Goal: Information Seeking & Learning: Learn about a topic

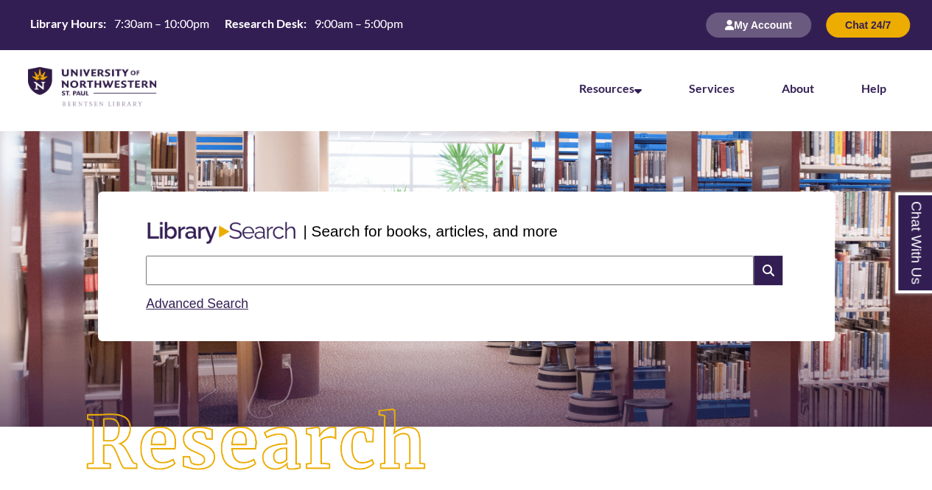
drag, startPoint x: 0, startPoint y: 0, endPoint x: 303, endPoint y: 267, distance: 404.0
click at [303, 267] on input "text" at bounding box center [450, 270] width 608 height 29
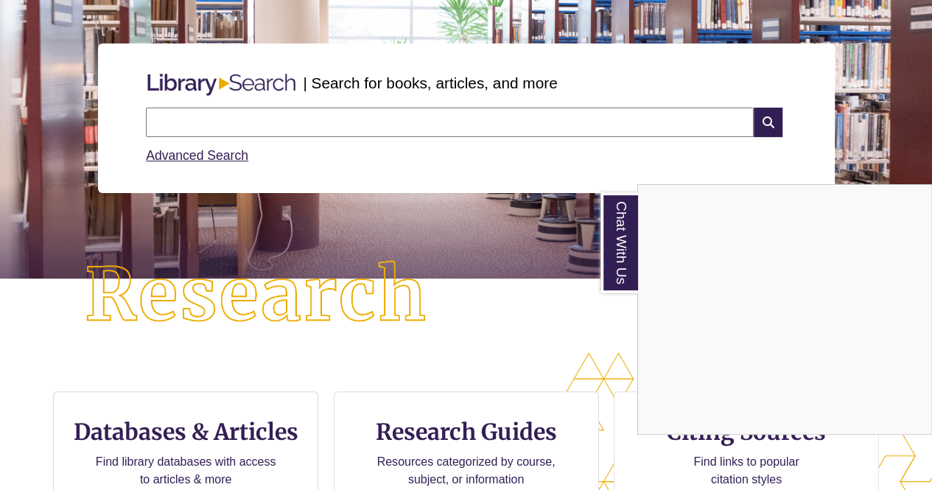
scroll to position [295, 0]
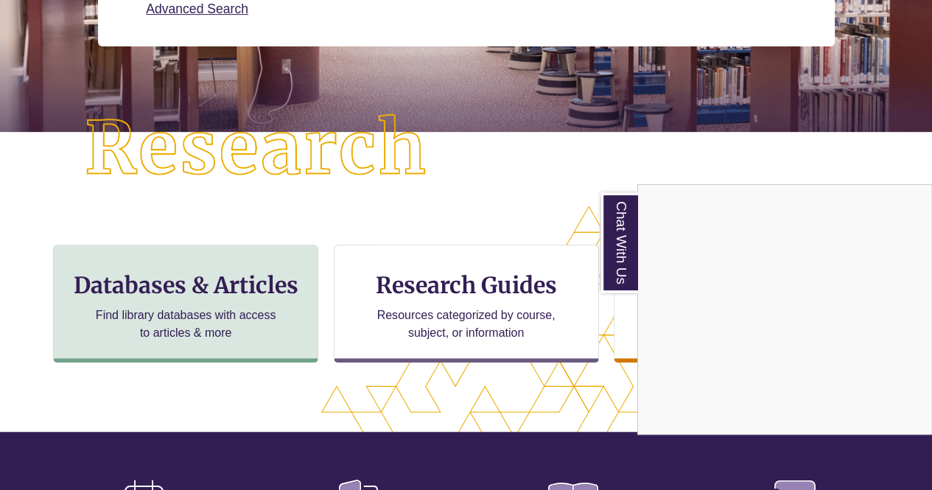
drag, startPoint x: 211, startPoint y: 285, endPoint x: 201, endPoint y: 291, distance: 11.2
click at [201, 291] on div "Chat With Us" at bounding box center [466, 245] width 932 height 490
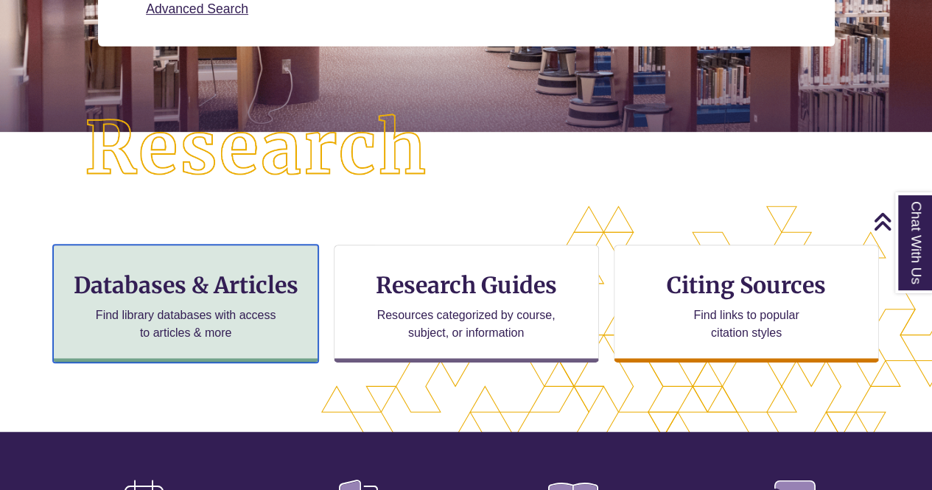
click at [190, 328] on p "Find library databases with access to articles & more" at bounding box center [186, 323] width 192 height 35
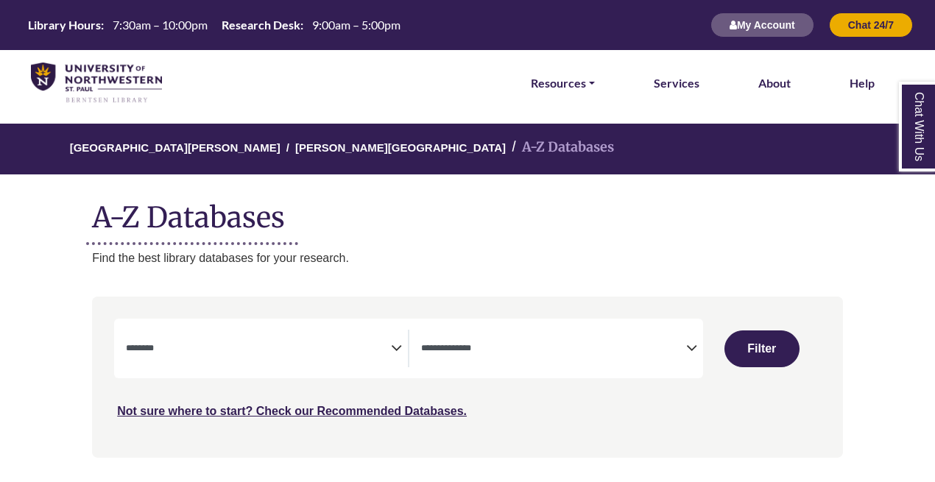
select select "Database Subject Filter"
select select "Database Types Filter"
select select "Database Subject Filter"
select select "Database Types Filter"
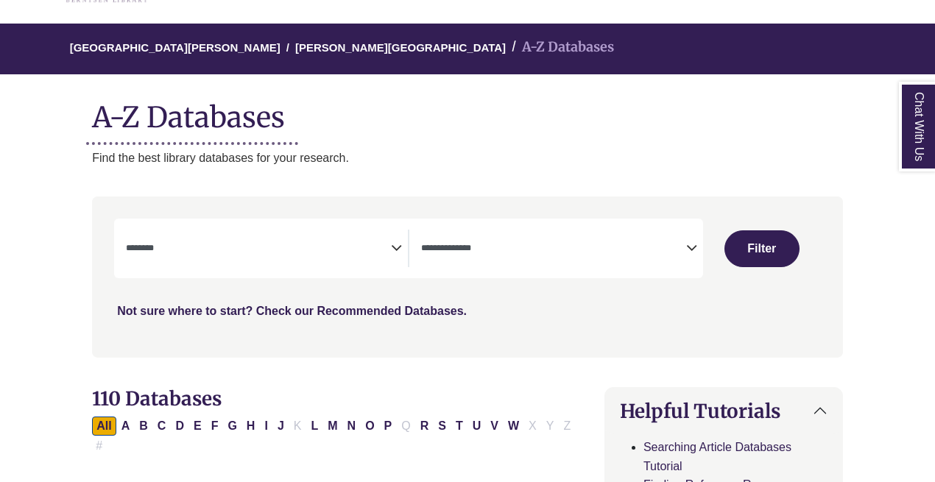
scroll to position [147, 0]
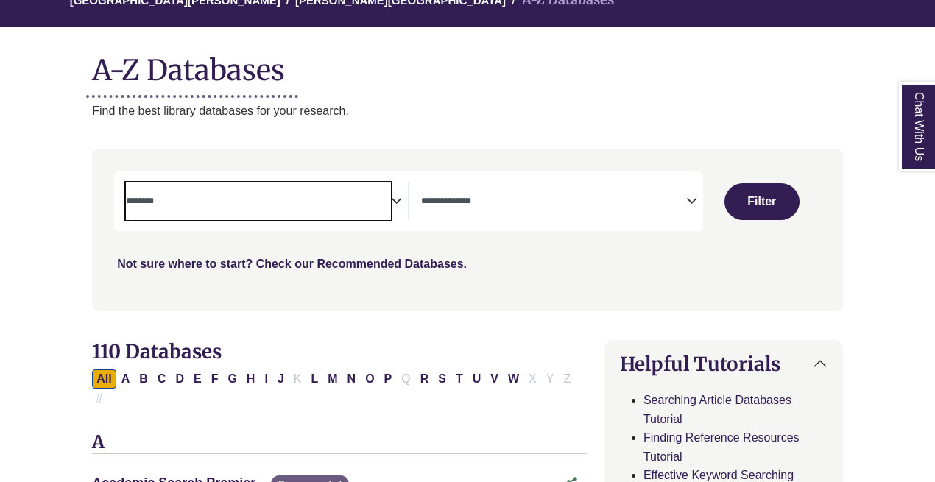
click at [323, 193] on span "Search filters" at bounding box center [258, 199] width 265 height 13
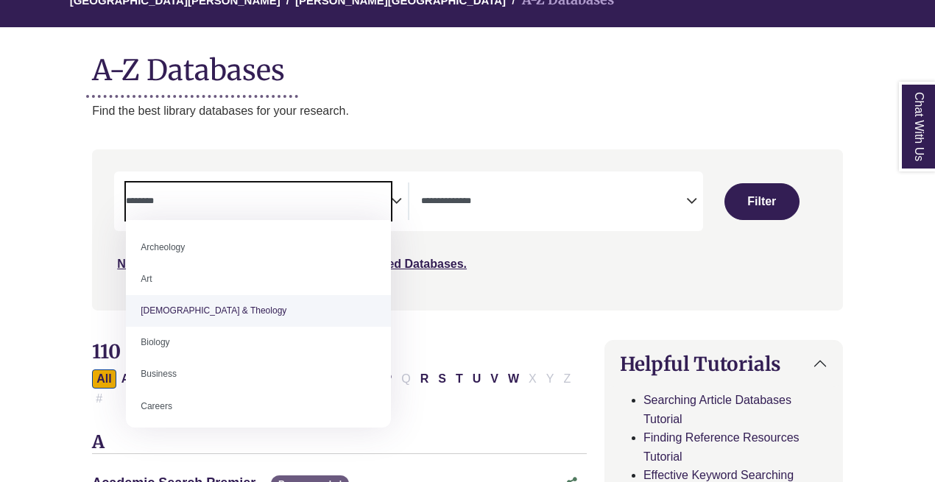
select select "*****"
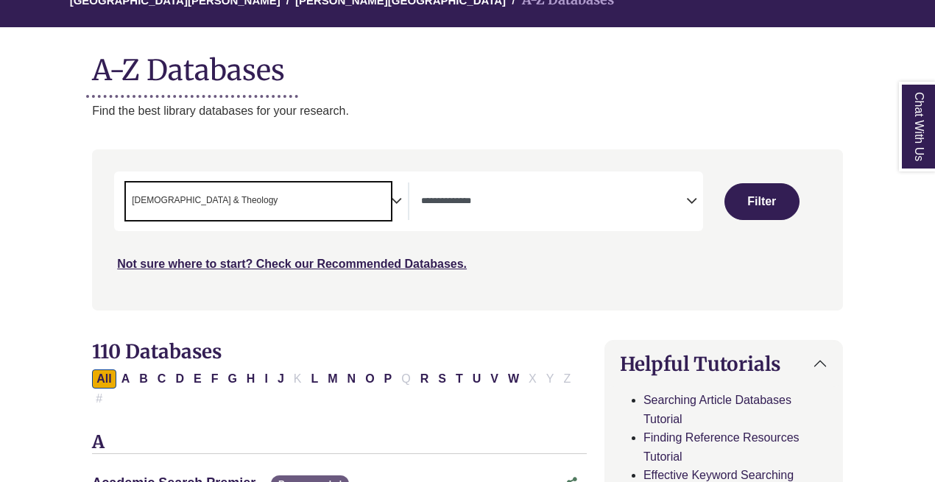
scroll to position [29, 0]
click at [463, 217] on span "Search filters" at bounding box center [553, 202] width 265 height 38
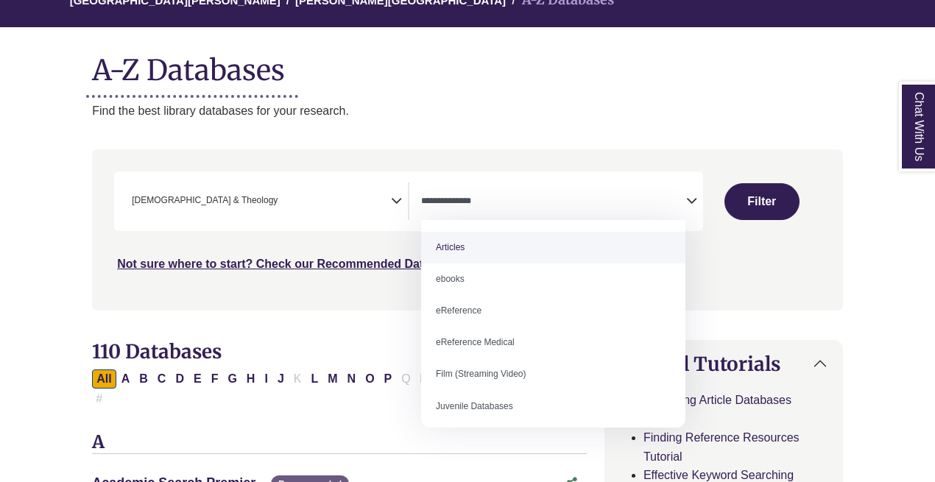
select select "*****"
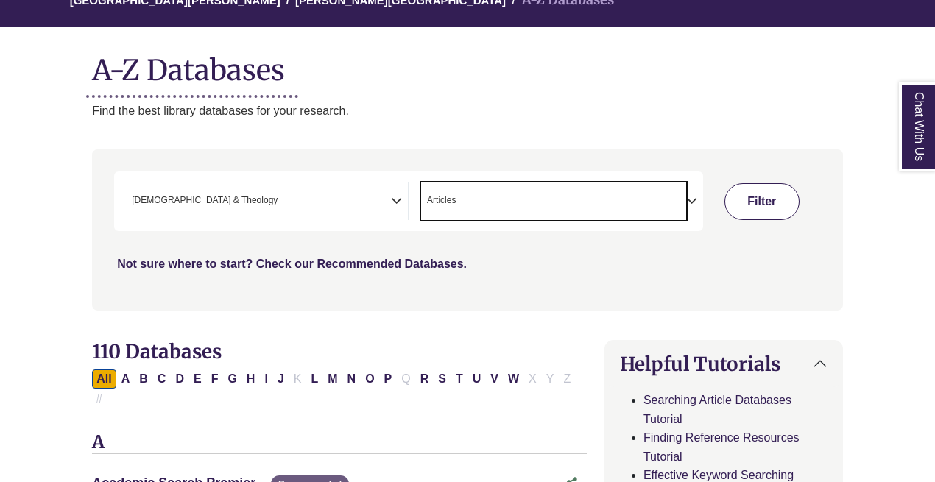
click at [794, 204] on button "Filter" at bounding box center [762, 201] width 75 height 37
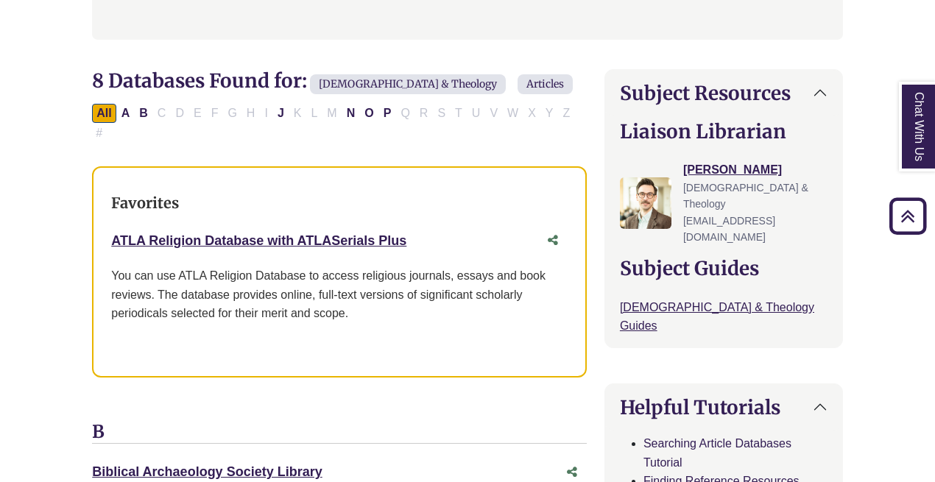
scroll to position [442, 0]
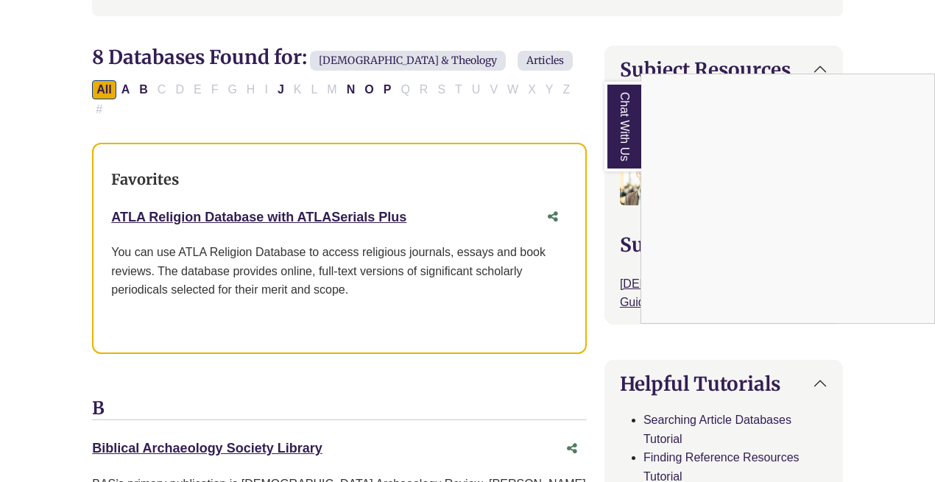
click at [144, 194] on div "Chat With Us" at bounding box center [467, 241] width 935 height 482
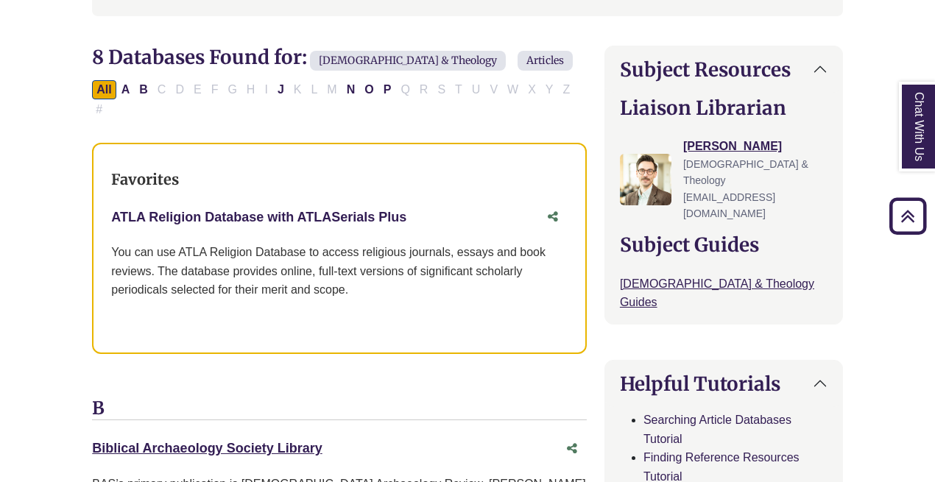
click at [147, 210] on link "ATLA Religion Database with ATLASerials Plus This link opens in a new window" at bounding box center [258, 217] width 295 height 15
click at [259, 210] on link "ATLA Religion Database with ATLASerials Plus This link opens in a new window" at bounding box center [258, 217] width 295 height 15
click at [246, 210] on link "ATLA Religion Database with ATLASerials Plus This link opens in a new window" at bounding box center [258, 217] width 295 height 15
